Goal: Task Accomplishment & Management: Manage account settings

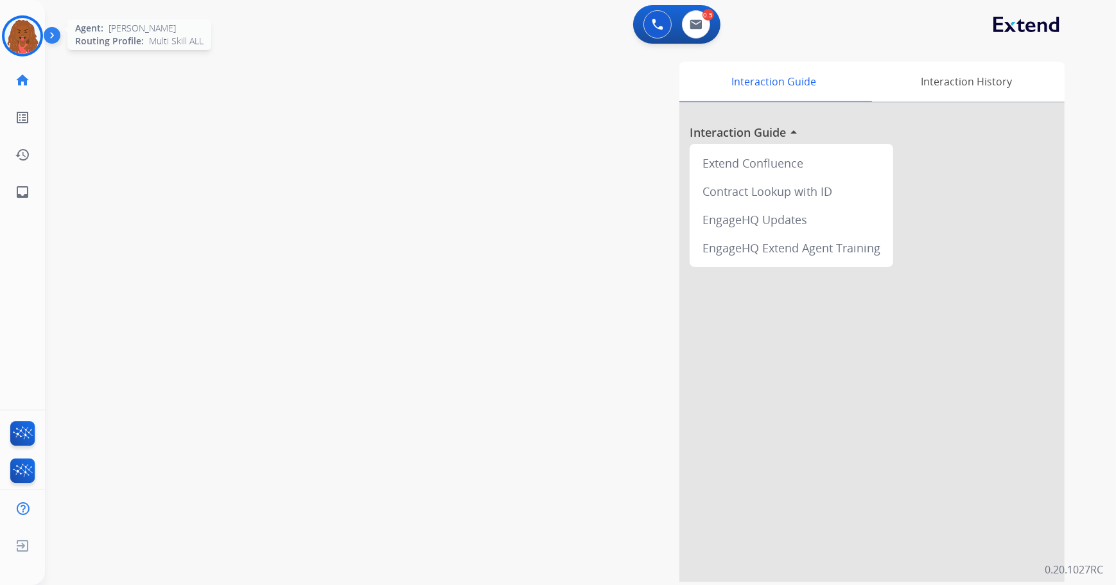
click at [22, 22] on img at bounding box center [22, 36] width 36 height 36
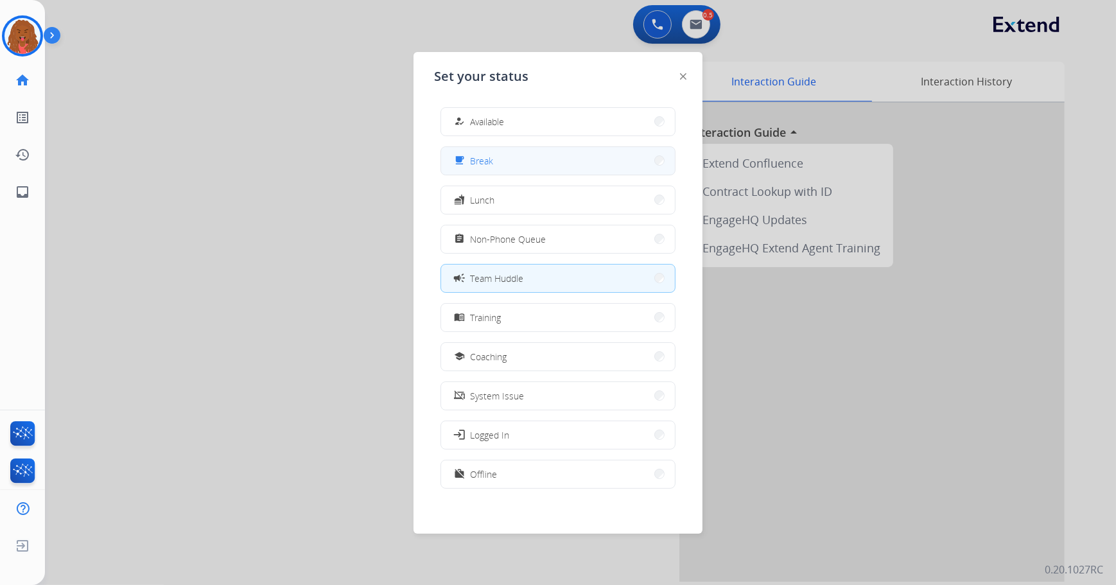
click at [627, 165] on button "free_breakfast Break" at bounding box center [558, 161] width 234 height 28
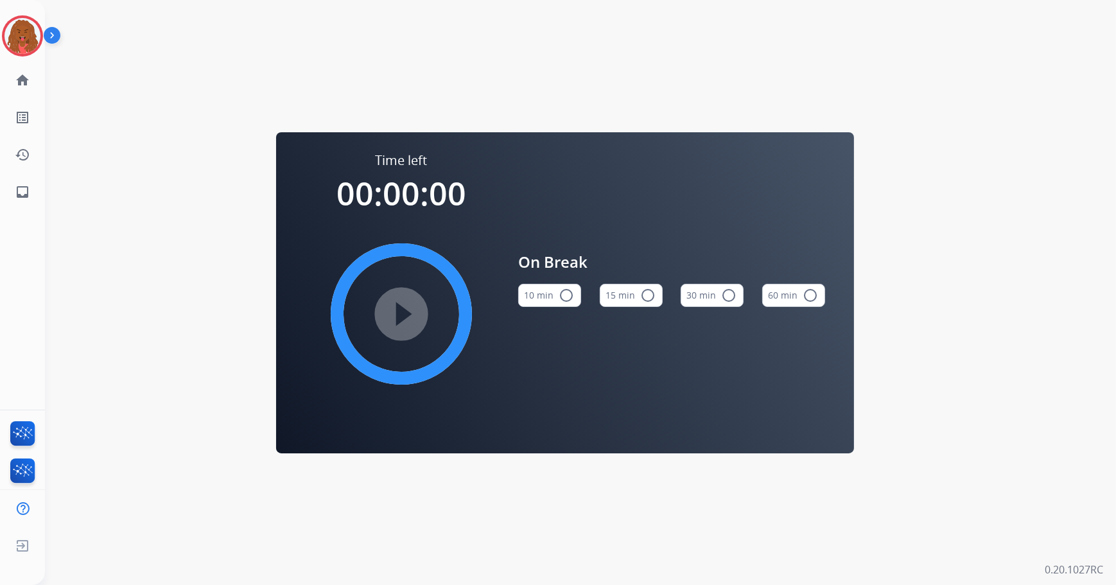
click at [647, 294] on mat-icon "radio_button_unchecked" at bounding box center [647, 295] width 15 height 15
click at [10, 34] on img at bounding box center [22, 36] width 36 height 36
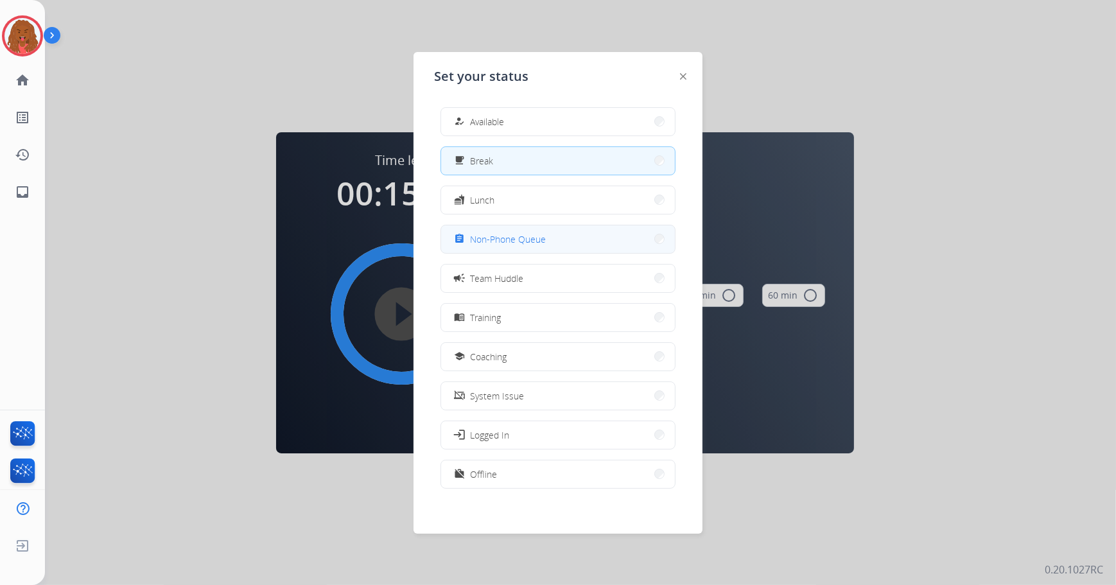
click at [592, 230] on button "assignment Non-Phone Queue" at bounding box center [558, 239] width 234 height 28
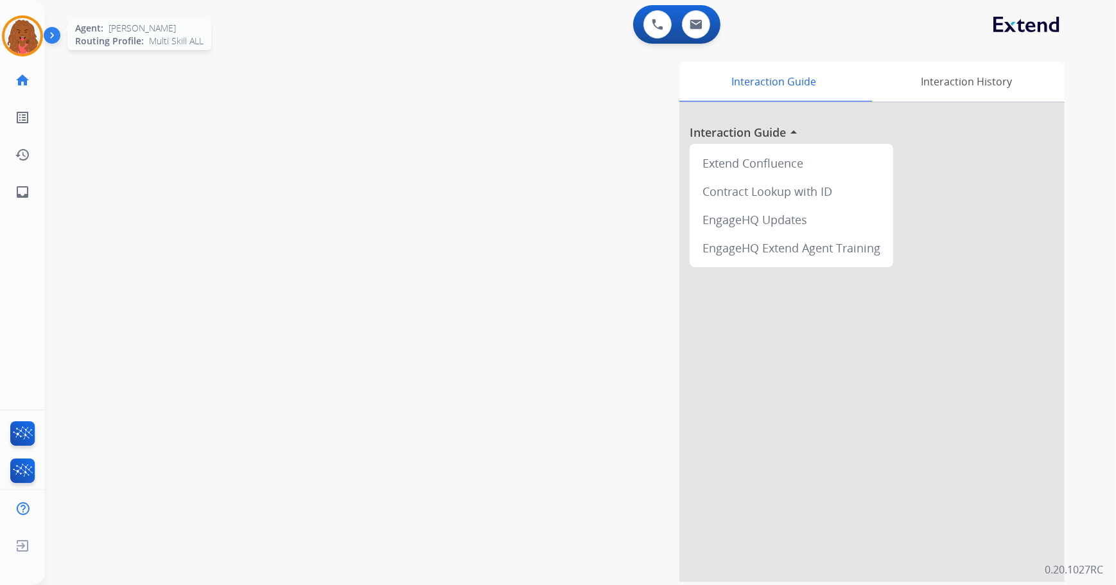
click at [22, 30] on img at bounding box center [22, 36] width 36 height 36
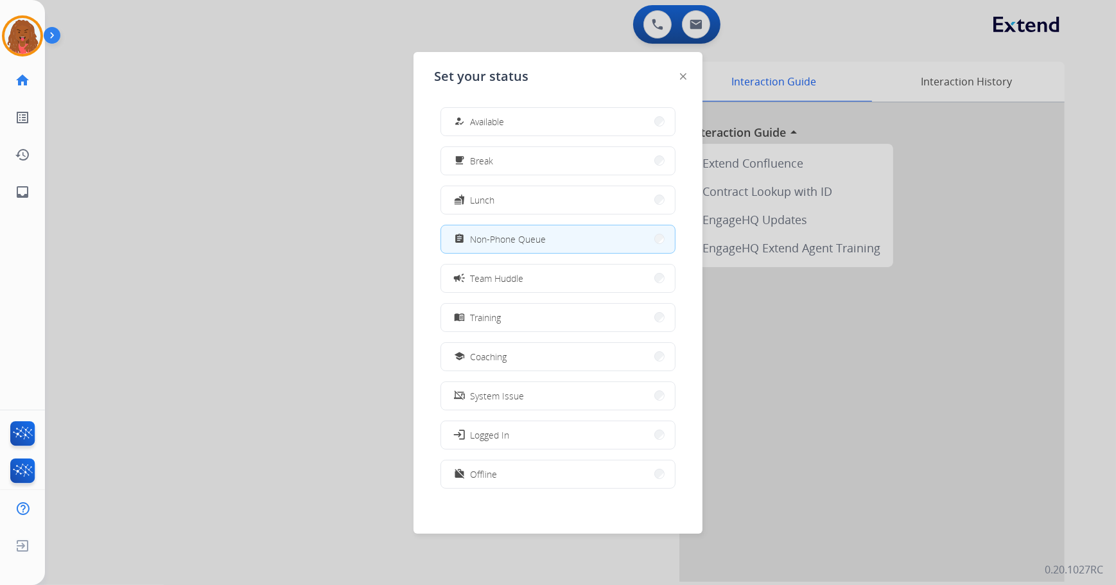
drag, startPoint x: 242, startPoint y: 53, endPoint x: 249, endPoint y: 51, distance: 7.3
click at [242, 52] on div at bounding box center [558, 292] width 1116 height 585
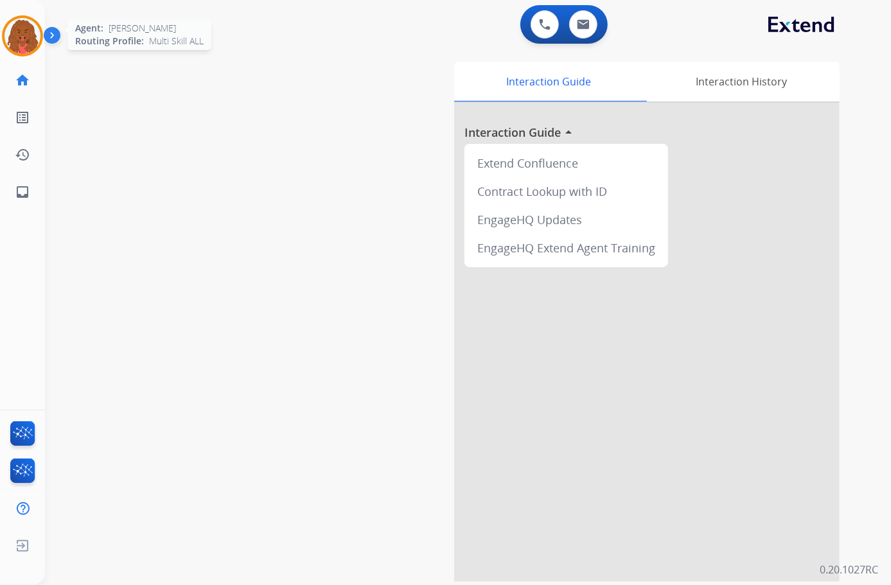
click at [26, 44] on img at bounding box center [22, 36] width 36 height 36
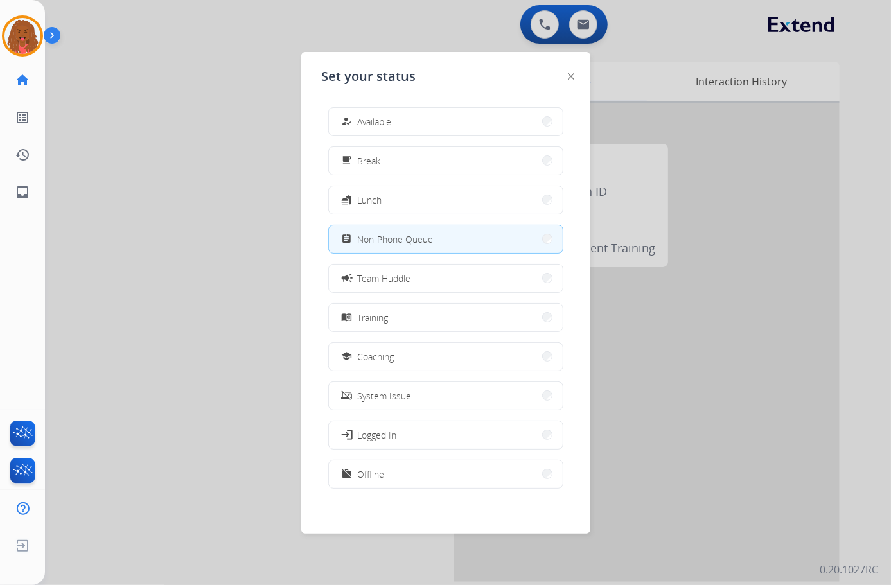
click at [159, 92] on div at bounding box center [445, 292] width 891 height 585
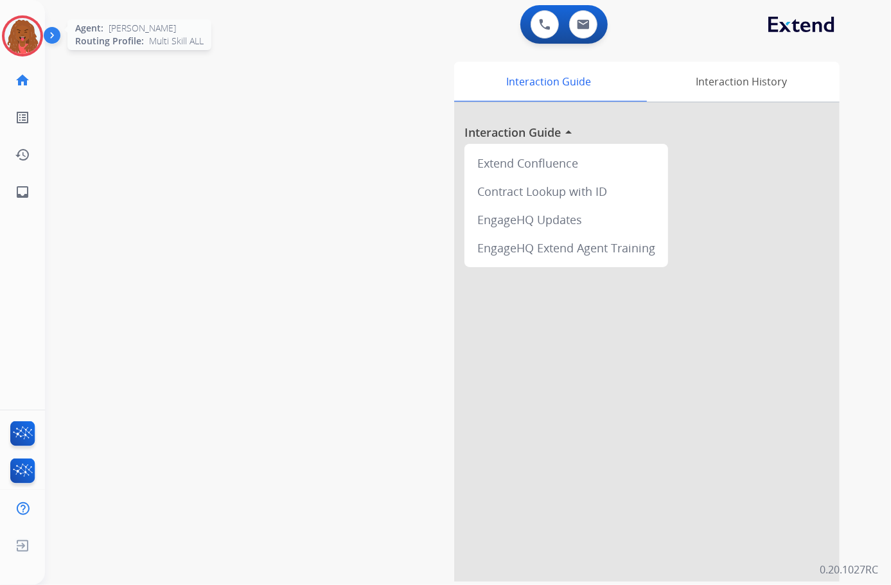
click at [18, 36] on img at bounding box center [22, 36] width 36 height 36
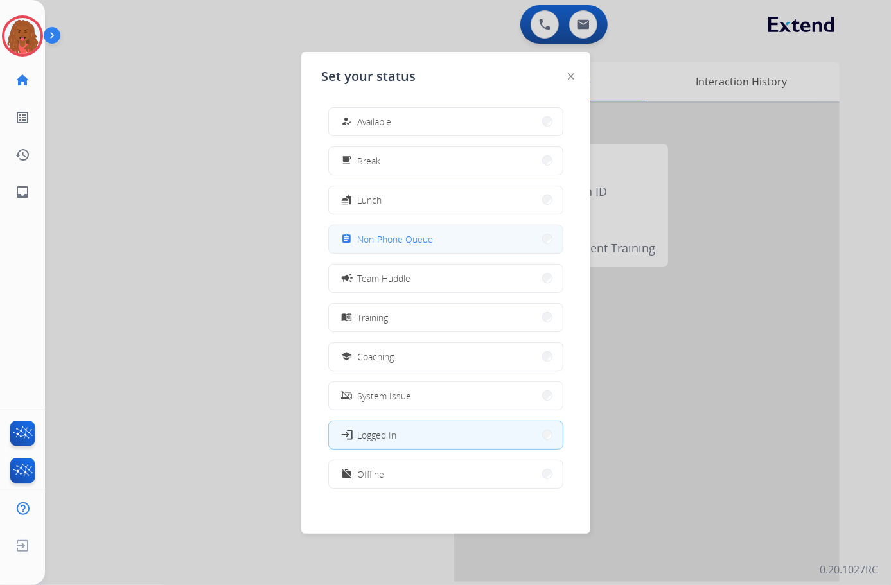
click at [409, 247] on button "assignment Non-Phone Queue" at bounding box center [446, 239] width 234 height 28
